Goal: Transaction & Acquisition: Purchase product/service

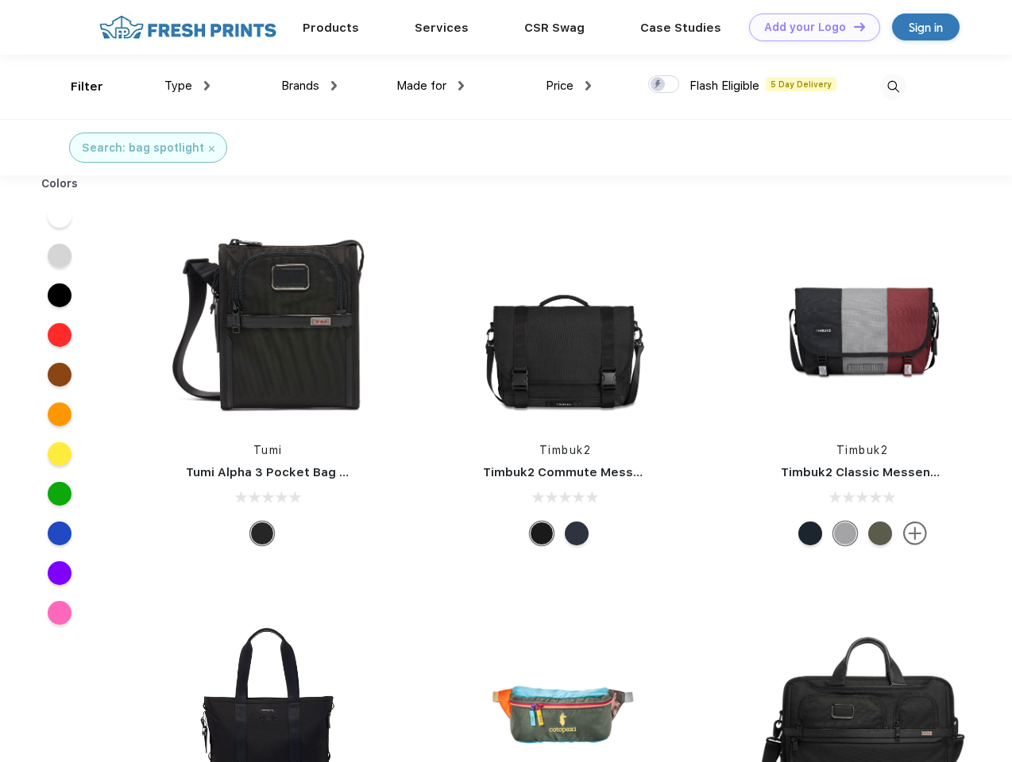
scroll to position [1, 0]
click at [808, 27] on link "Add your Logo Design Tool" at bounding box center [814, 27] width 131 height 28
click at [0, 0] on div "Design Tool" at bounding box center [0, 0] width 0 height 0
click at [852, 26] on link "Add your Logo Design Tool" at bounding box center [814, 27] width 131 height 28
click at [76, 87] on div "Filter" at bounding box center [87, 87] width 33 height 18
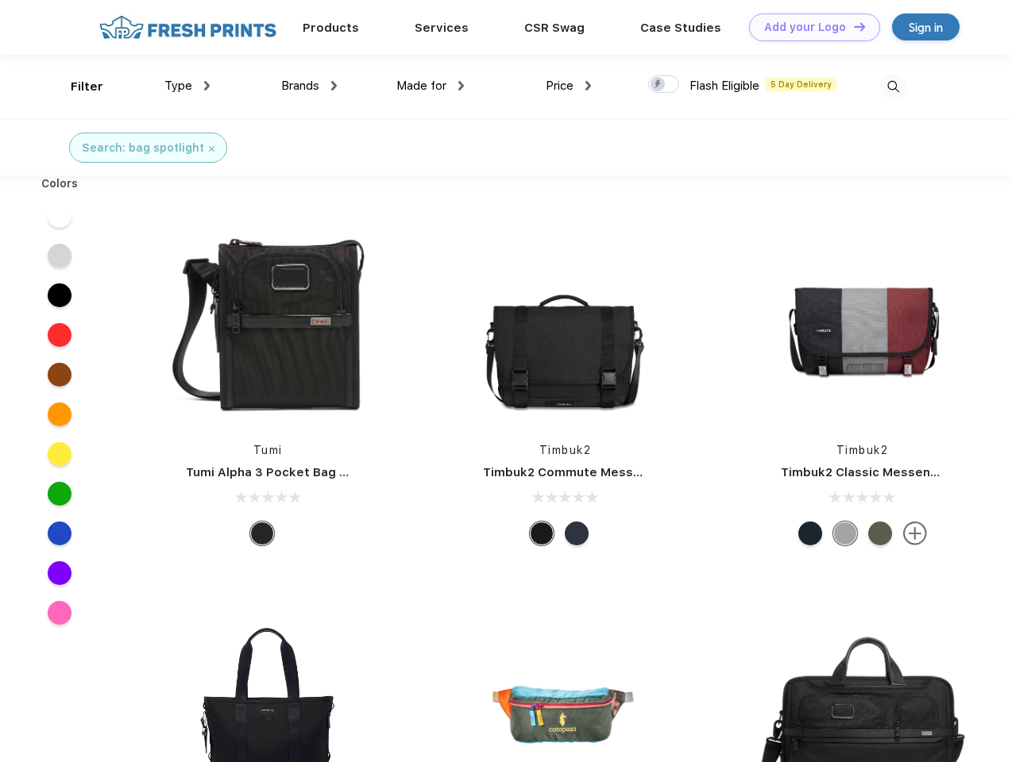
click at [187, 86] on span "Type" at bounding box center [178, 86] width 28 height 14
click at [309, 86] on span "Brands" at bounding box center [300, 86] width 38 height 14
click at [430, 86] on span "Made for" at bounding box center [421, 86] width 50 height 14
click at [569, 86] on span "Price" at bounding box center [560, 86] width 28 height 14
click at [664, 85] on div at bounding box center [663, 83] width 31 height 17
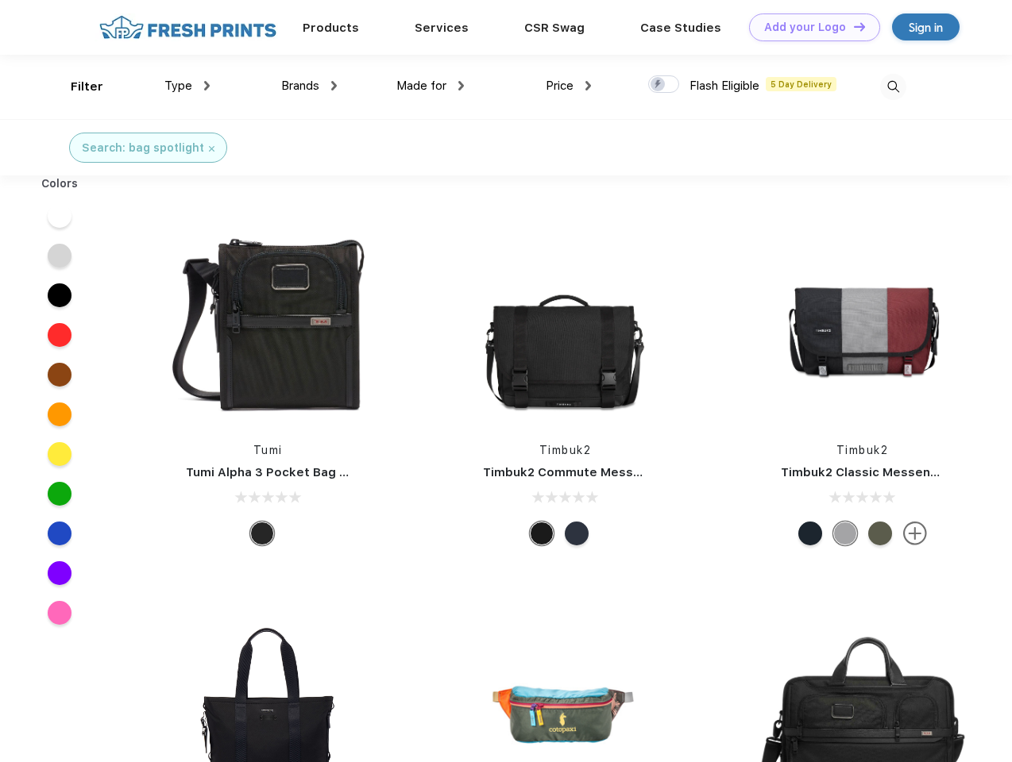
click at [658, 85] on input "checkbox" at bounding box center [653, 80] width 10 height 10
click at [893, 87] on img at bounding box center [893, 87] width 26 height 26
